Goal: Check status

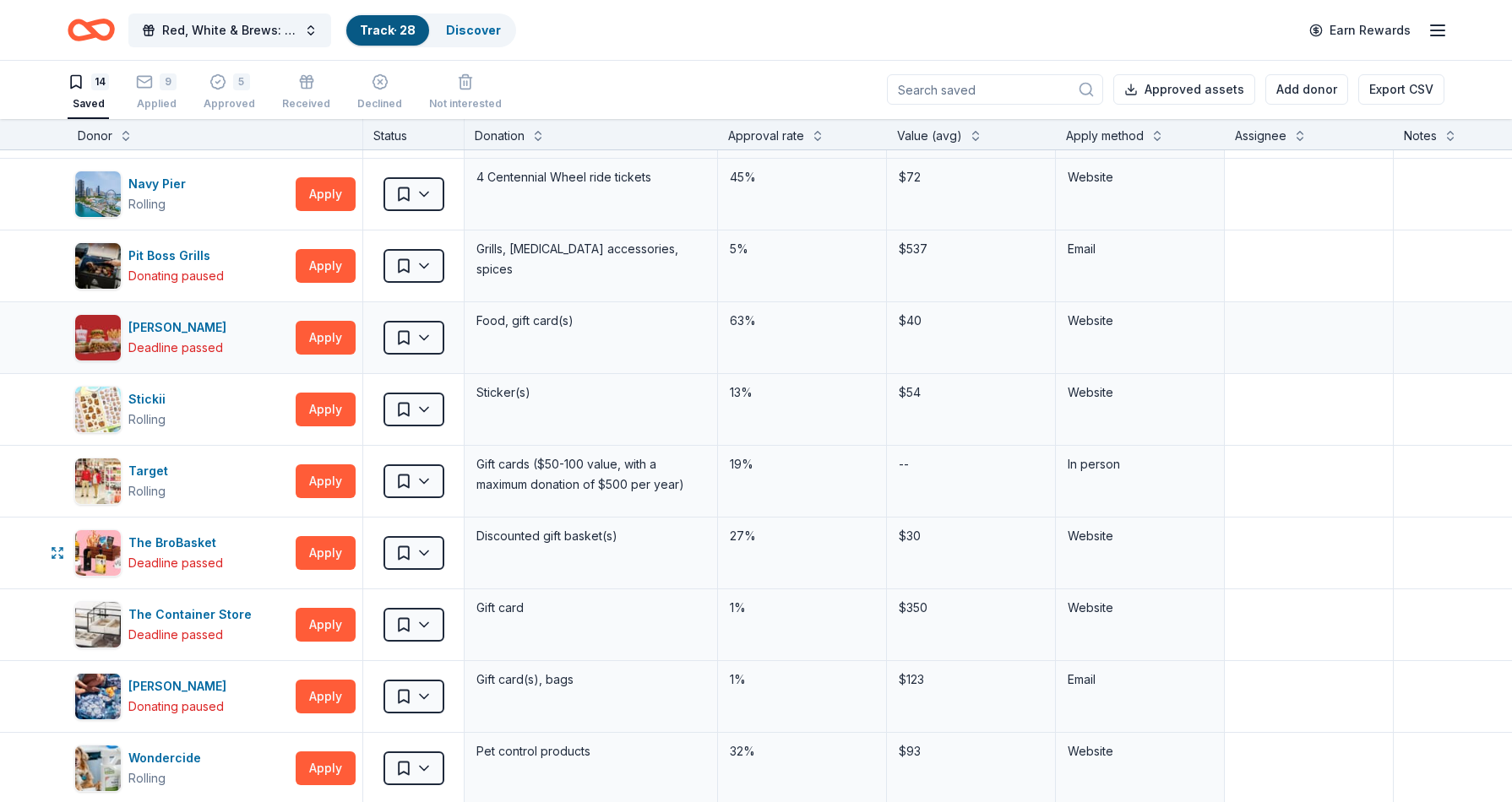
scroll to position [356, 0]
click at [226, 81] on div "5" at bounding box center [230, 82] width 52 height 17
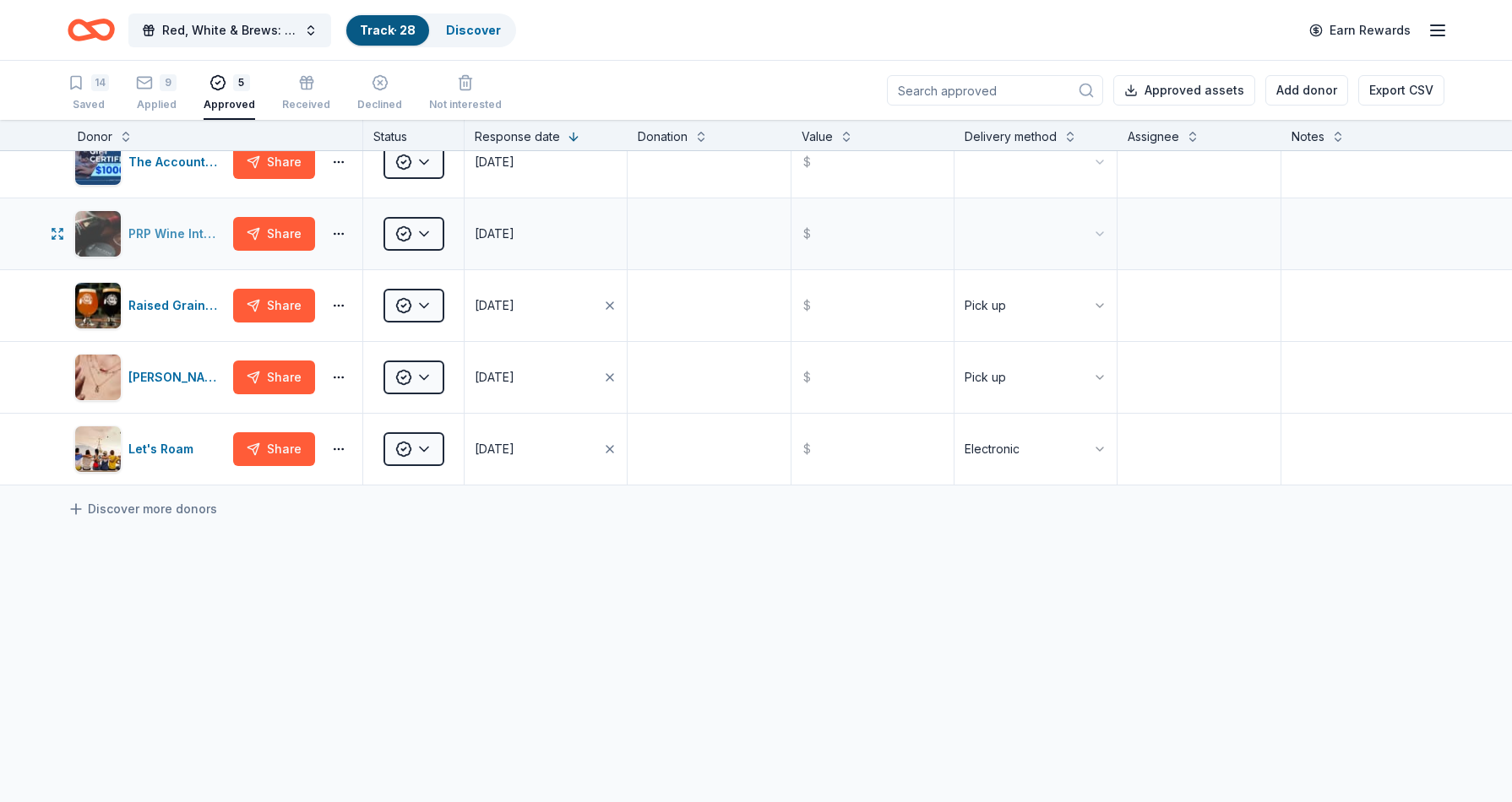
click at [178, 237] on div "PRP Wine International" at bounding box center [177, 234] width 98 height 20
click at [306, 91] on icon "button" at bounding box center [307, 83] width 17 height 17
